Goal: Task Accomplishment & Management: Manage account settings

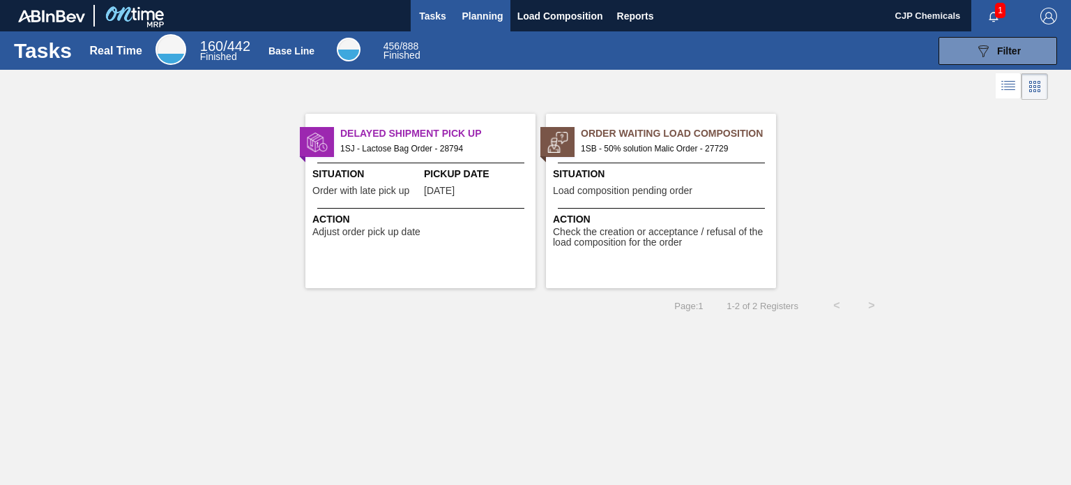
click at [480, 22] on span "Planning" at bounding box center [482, 16] width 41 height 17
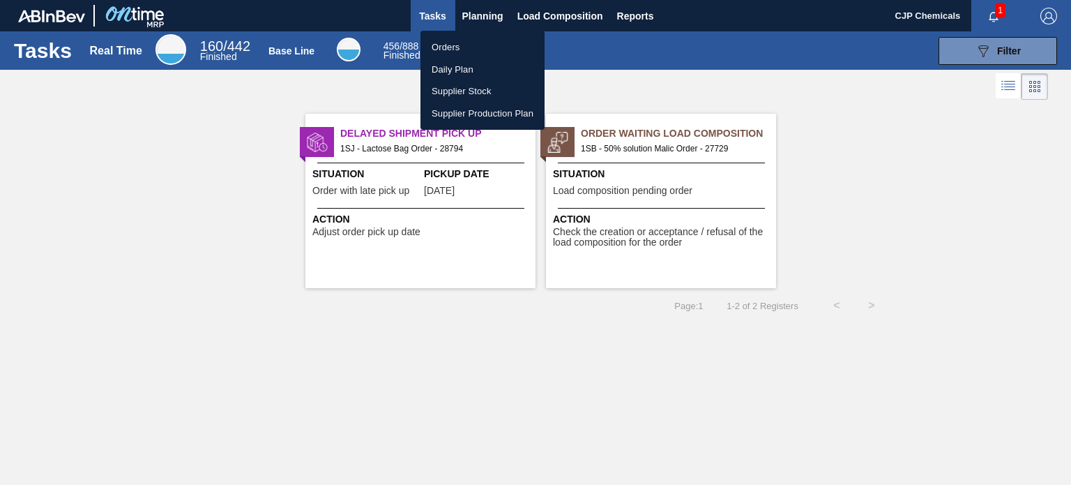
click at [445, 40] on li "Orders" at bounding box center [482, 47] width 124 height 22
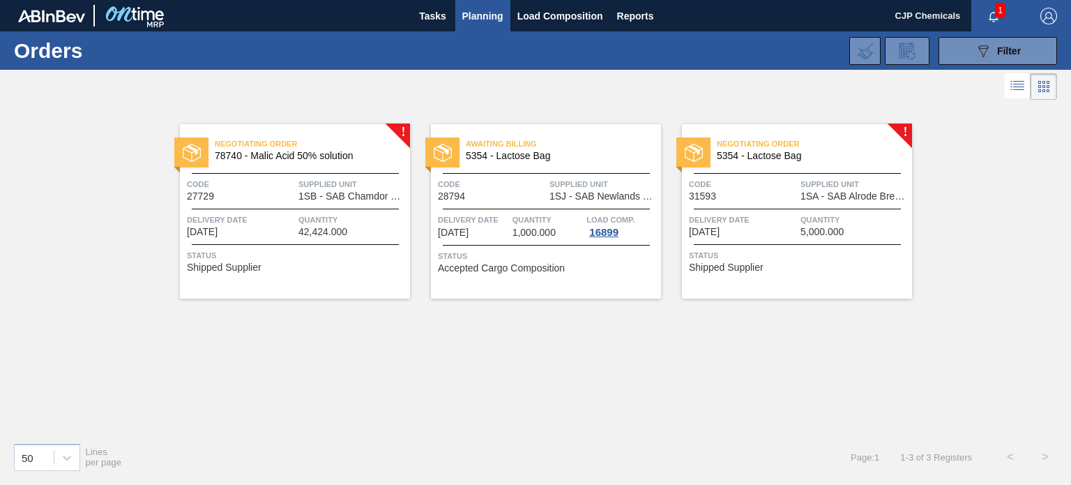
click at [813, 155] on span "5354 - Lactose Bag" at bounding box center [809, 156] width 184 height 10
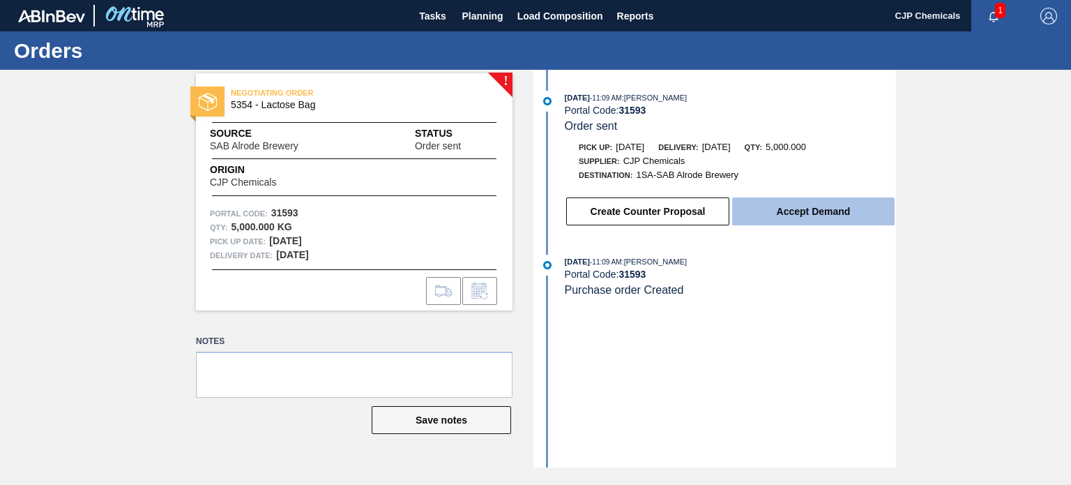
click at [792, 217] on button "Accept Demand" at bounding box center [813, 211] width 162 height 28
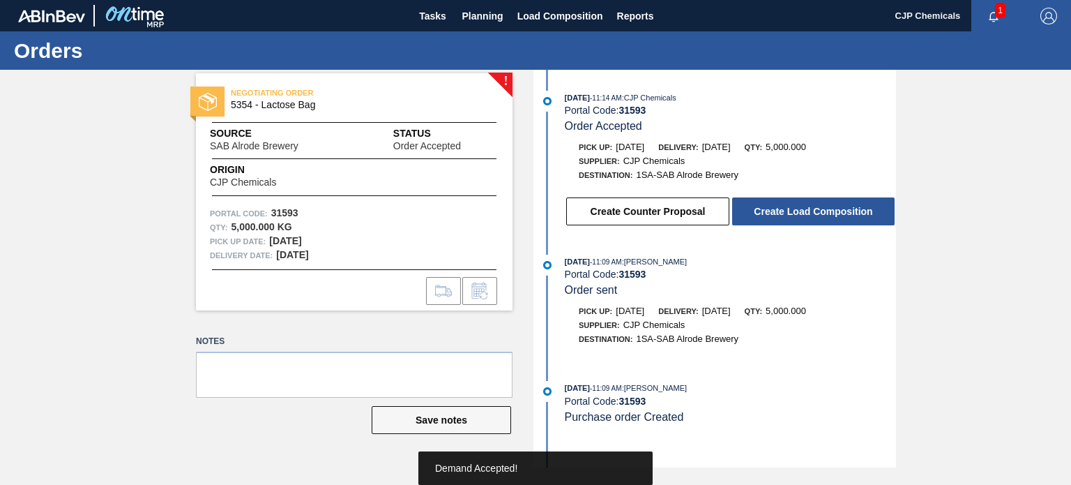
click at [792, 217] on button "Create Load Composition" at bounding box center [813, 211] width 162 height 28
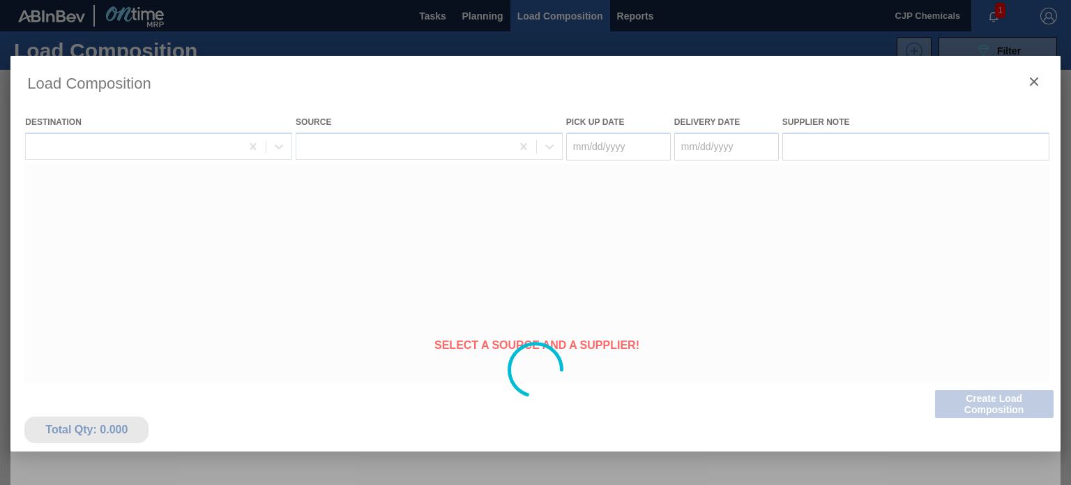
type Date "[DATE]"
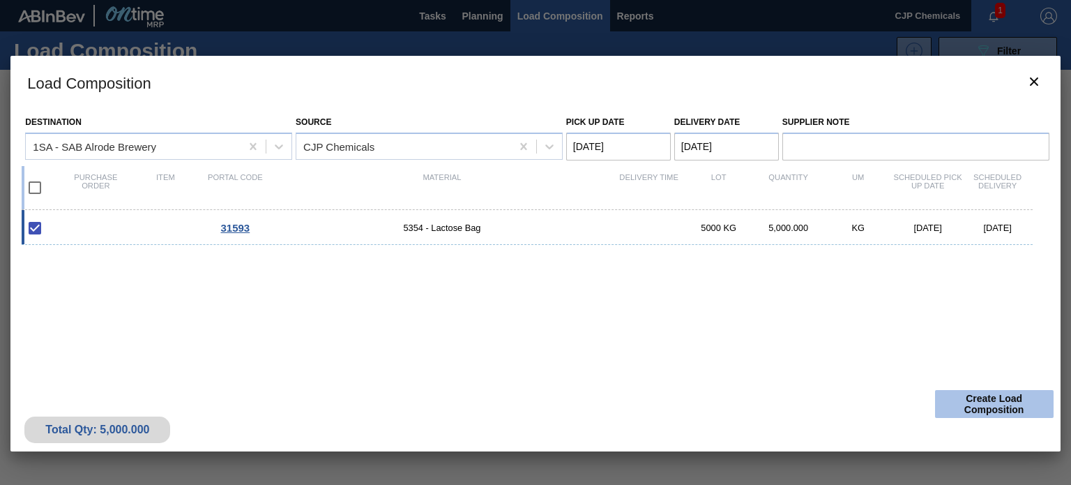
click at [987, 403] on button "Create Load Composition" at bounding box center [994, 404] width 119 height 28
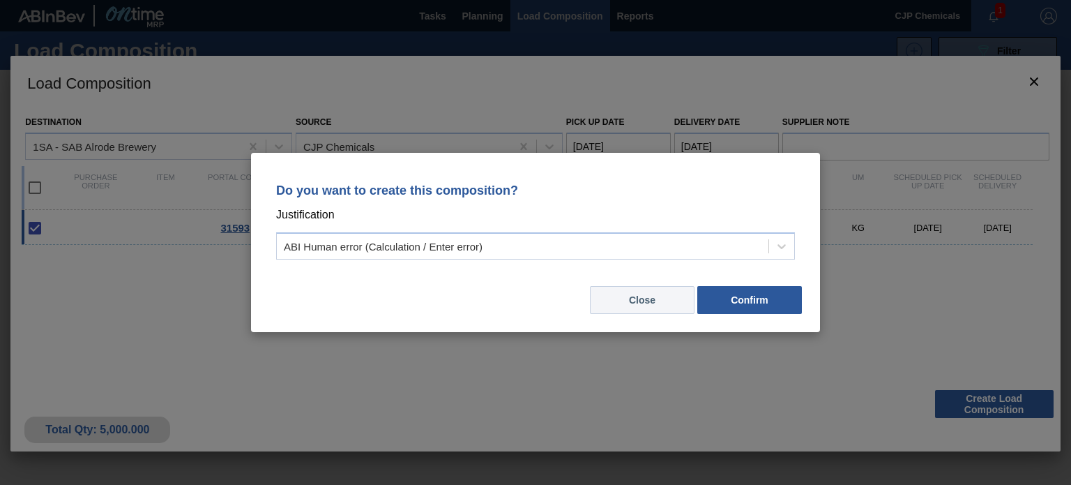
click at [621, 300] on button "Close" at bounding box center [642, 300] width 105 height 28
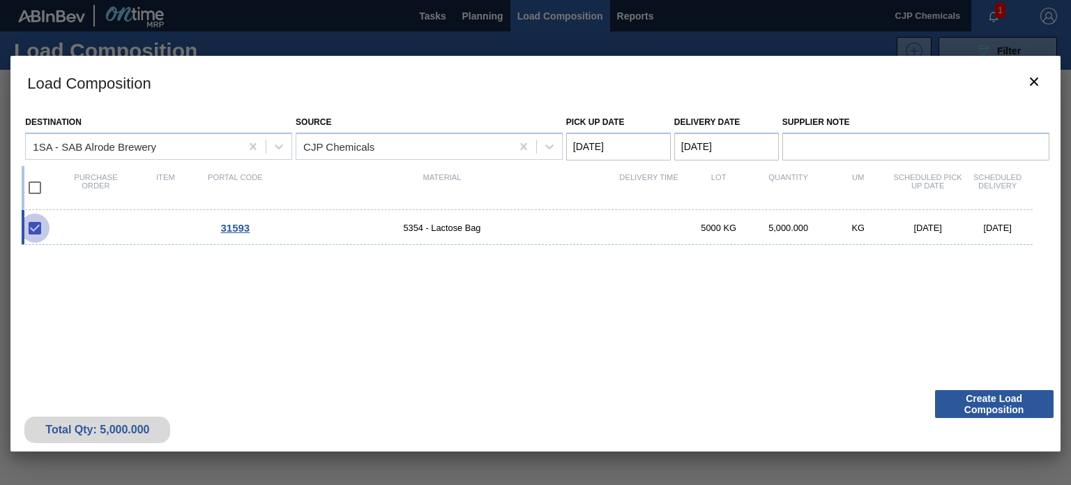
click at [35, 225] on input "checkbox" at bounding box center [34, 227] width 29 height 29
checkbox input "true"
click at [990, 406] on button "Create Load Composition" at bounding box center [994, 404] width 119 height 28
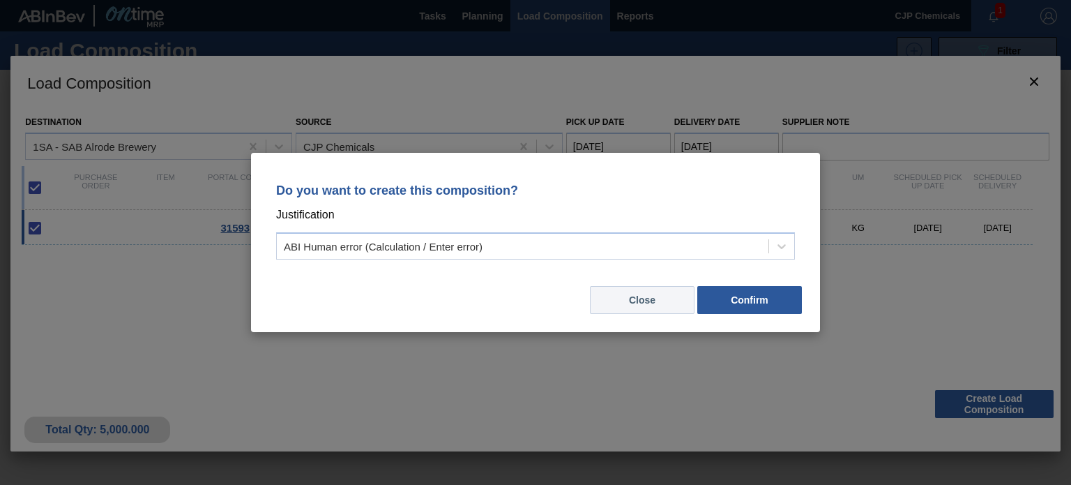
click at [669, 298] on button "Close" at bounding box center [642, 300] width 105 height 28
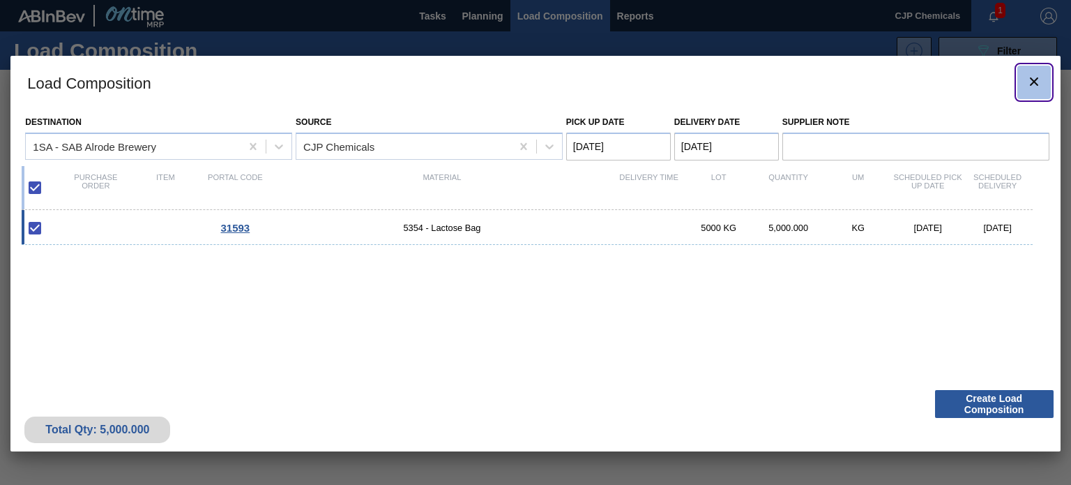
click at [1031, 80] on icon "botão de ícone" at bounding box center [1034, 81] width 17 height 17
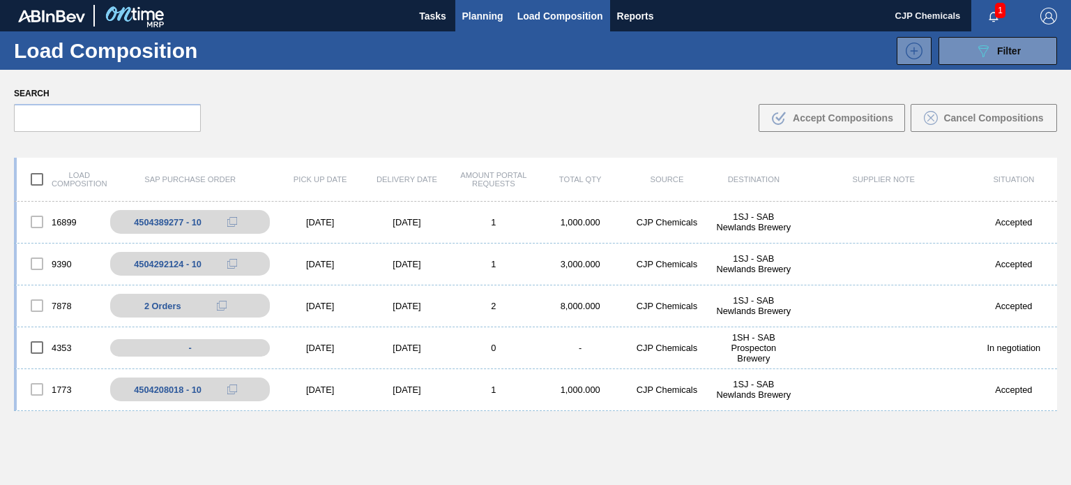
click at [475, 10] on span "Planning" at bounding box center [482, 16] width 41 height 17
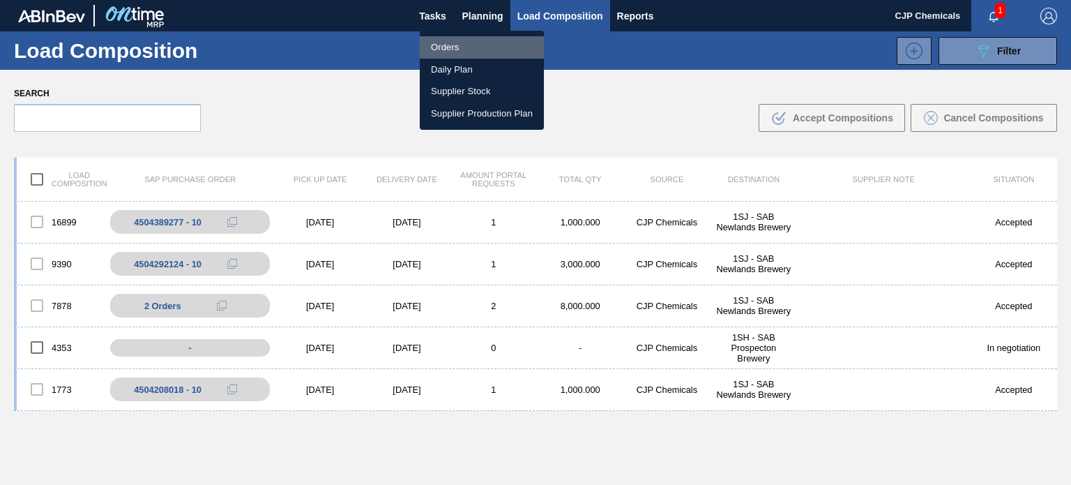
click at [443, 50] on li "Orders" at bounding box center [482, 47] width 124 height 22
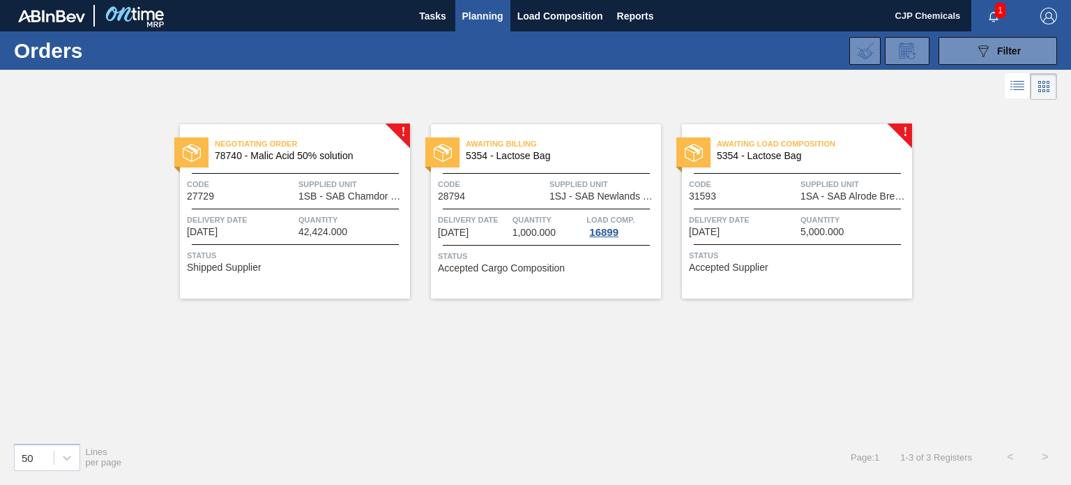
click at [772, 215] on span "Delivery Date" at bounding box center [743, 220] width 108 height 14
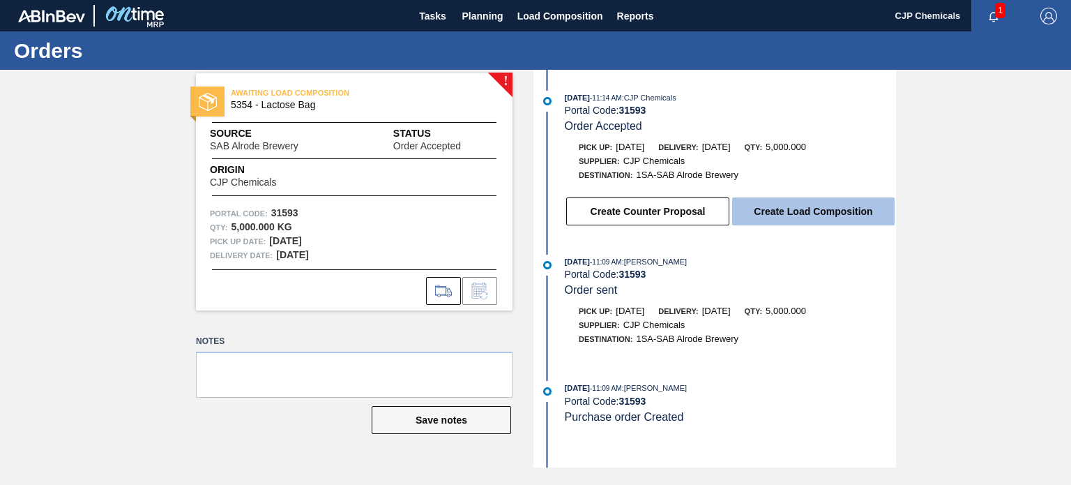
click at [772, 205] on button "Create Load Composition" at bounding box center [813, 211] width 162 height 28
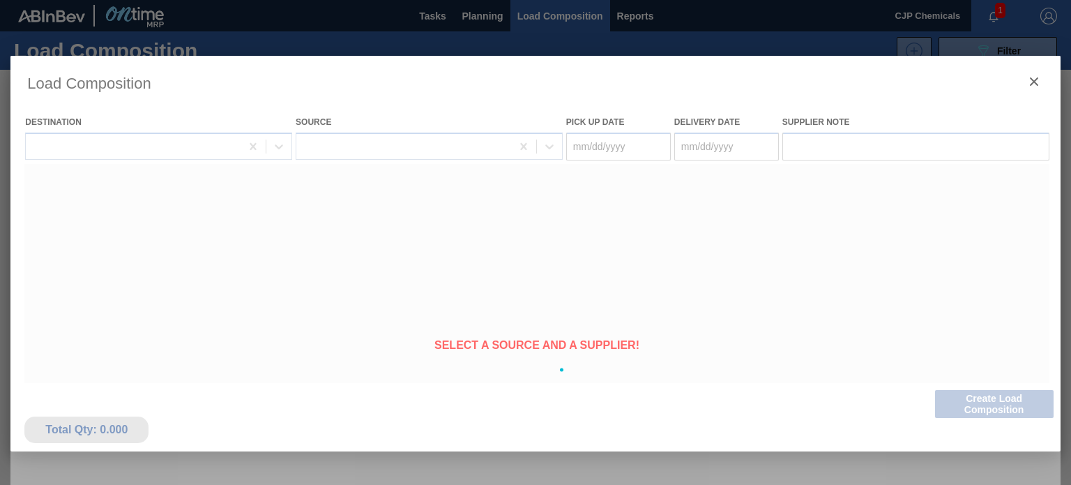
type Date "[DATE]"
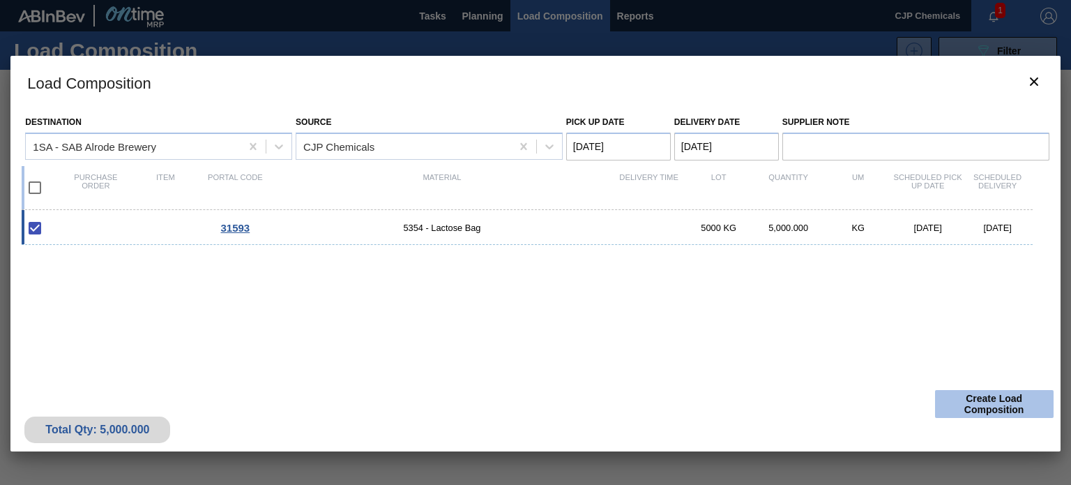
click at [975, 397] on button "Create Load Composition" at bounding box center [994, 404] width 119 height 28
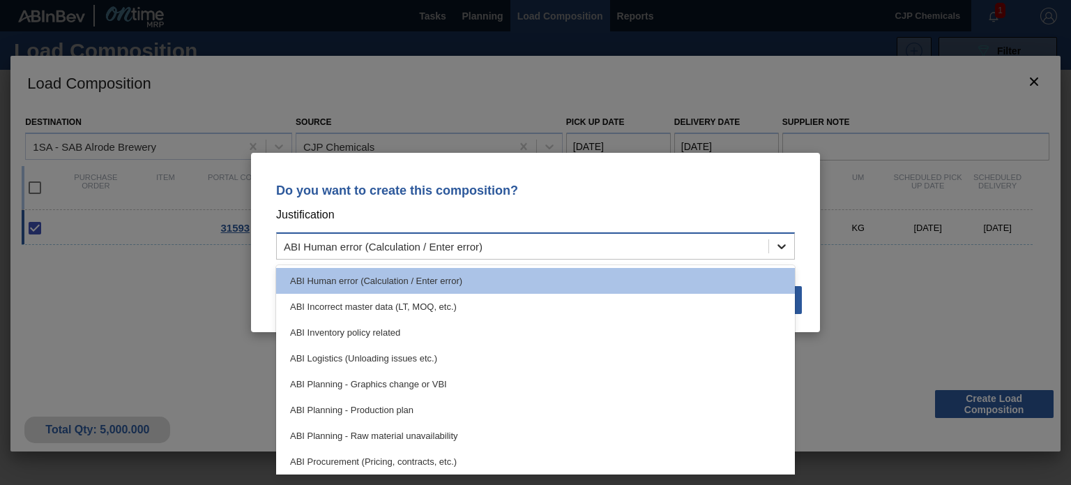
click at [775, 242] on icon at bounding box center [782, 246] width 14 height 14
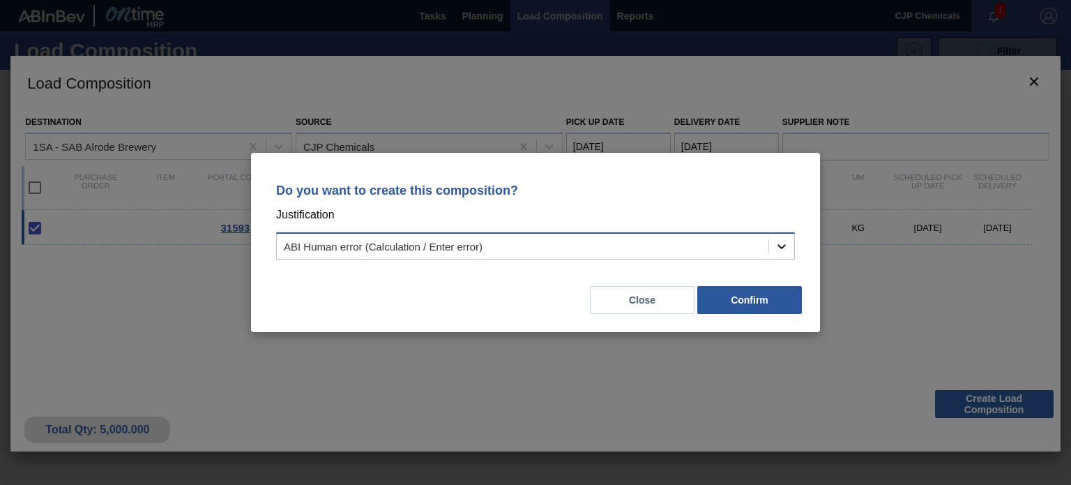
click at [775, 242] on icon at bounding box center [782, 246] width 14 height 14
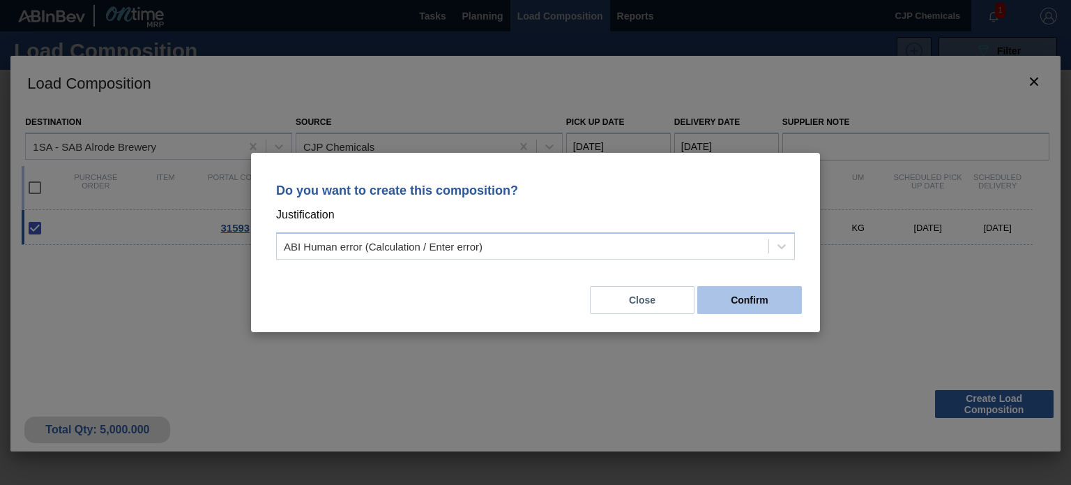
click at [759, 303] on button "Confirm" at bounding box center [749, 300] width 105 height 28
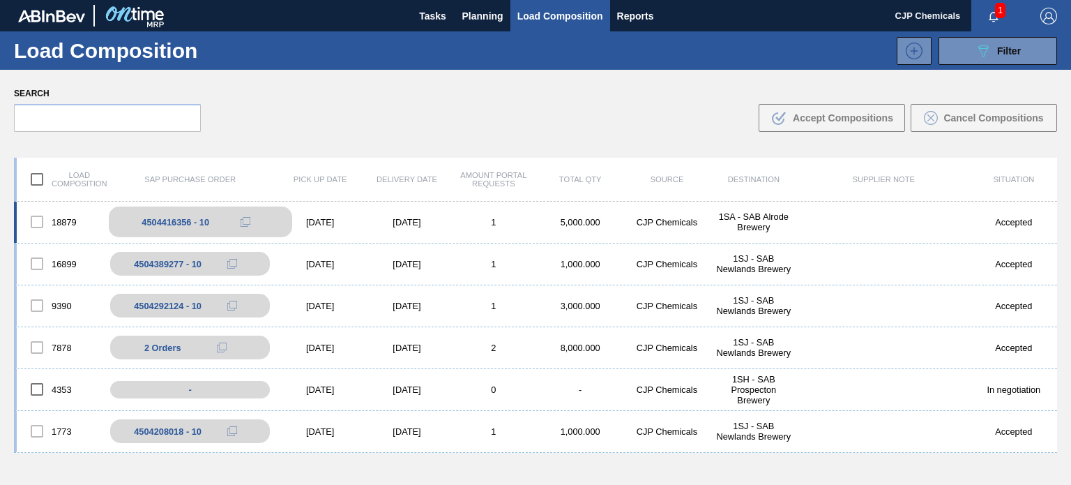
click at [176, 218] on div "4504416356 - 10" at bounding box center [176, 222] width 68 height 10
click at [480, 10] on span "Planning" at bounding box center [482, 16] width 41 height 17
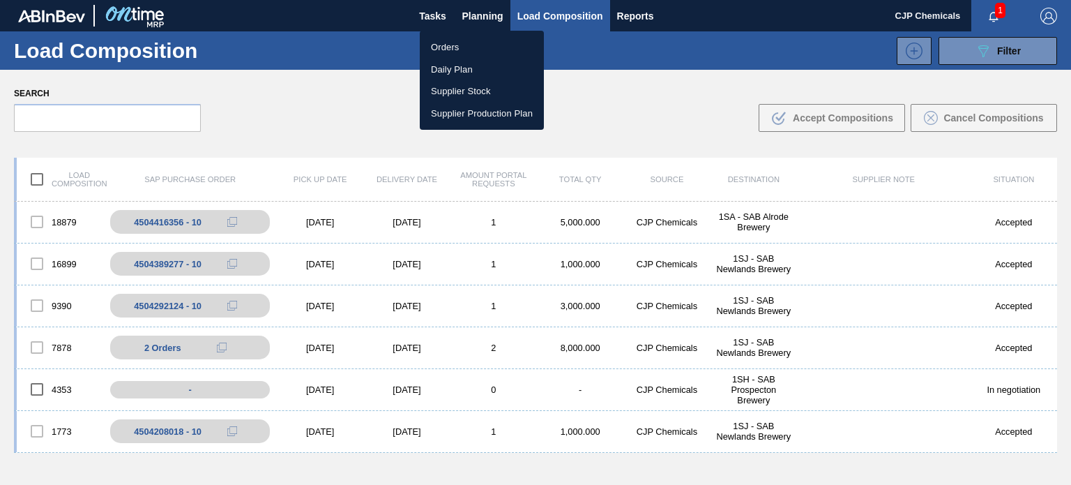
click at [450, 47] on li "Orders" at bounding box center [482, 47] width 124 height 22
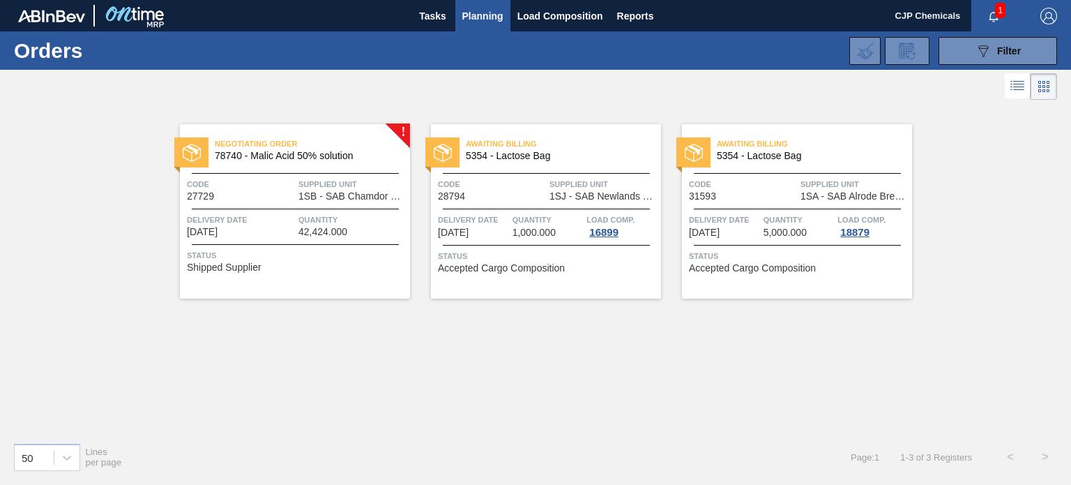
click at [757, 194] on div "Code 31593" at bounding box center [743, 189] width 108 height 24
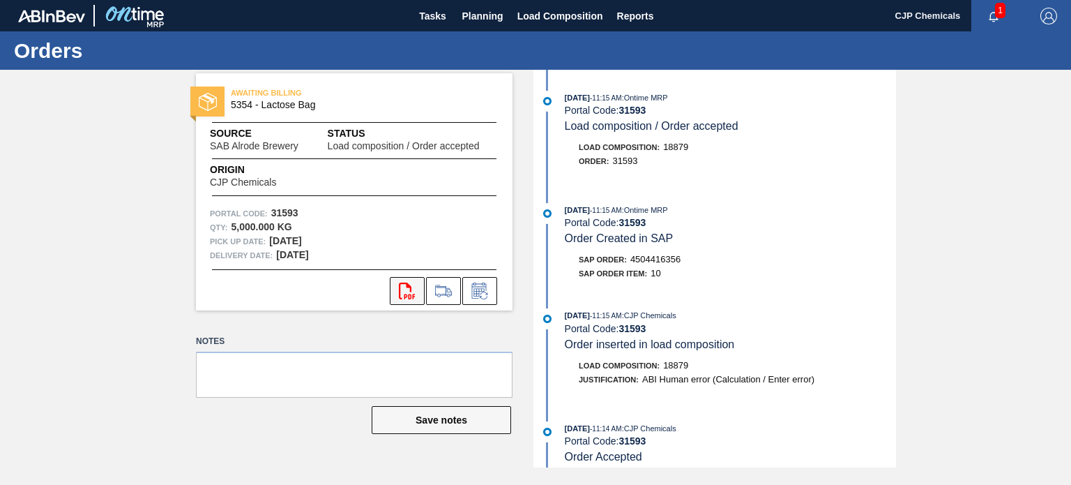
click at [394, 287] on button "svg{fill:#ff0000}" at bounding box center [407, 291] width 35 height 28
